Goal: Information Seeking & Learning: Learn about a topic

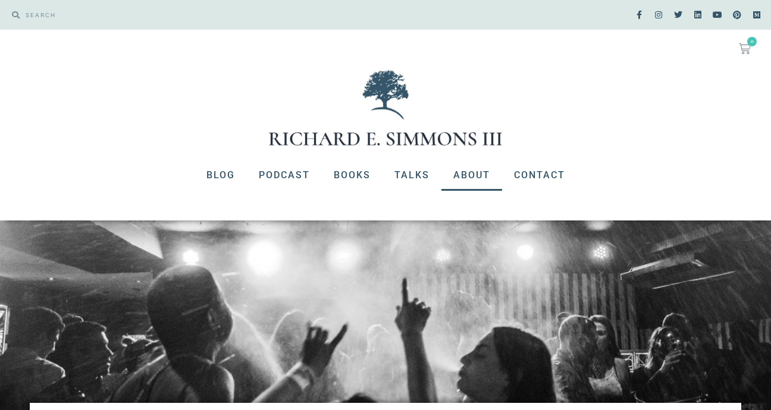
click at [476, 178] on link "About" at bounding box center [471, 175] width 61 height 31
click at [659, 114] on div at bounding box center [385, 108] width 771 height 80
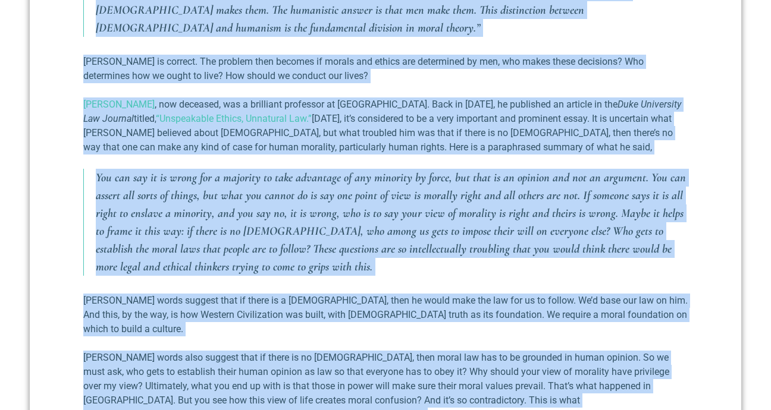
scroll to position [608, 0]
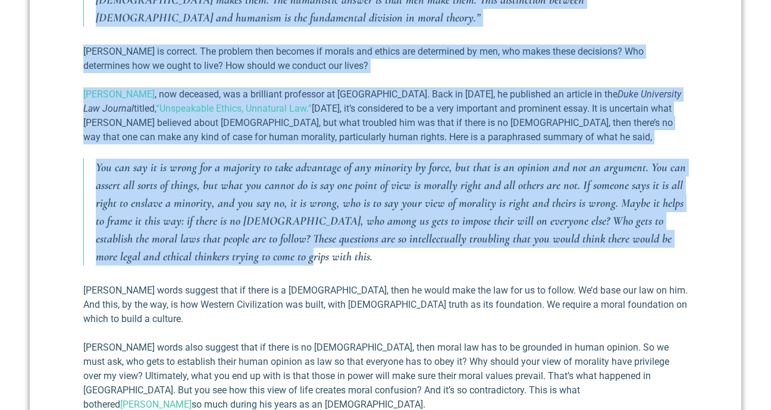
drag, startPoint x: 245, startPoint y: 37, endPoint x: 260, endPoint y: 238, distance: 202.1
click at [260, 238] on div "Who Decides What Is Moral? October 4, 2018 We live in a time where people are t…" at bounding box center [385, 247] width 711 height 904
copy div "Who Decides What Is Moral? October 4, 2018 We live in a time where people are t…"
click at [297, 241] on p "You can say it is wrong for a majority to take advantage of any minority by for…" at bounding box center [392, 212] width 592 height 107
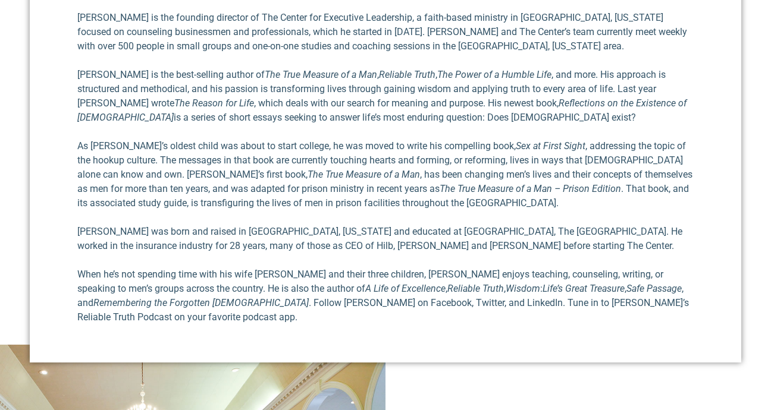
scroll to position [659, 0]
